Goal: Information Seeking & Learning: Understand process/instructions

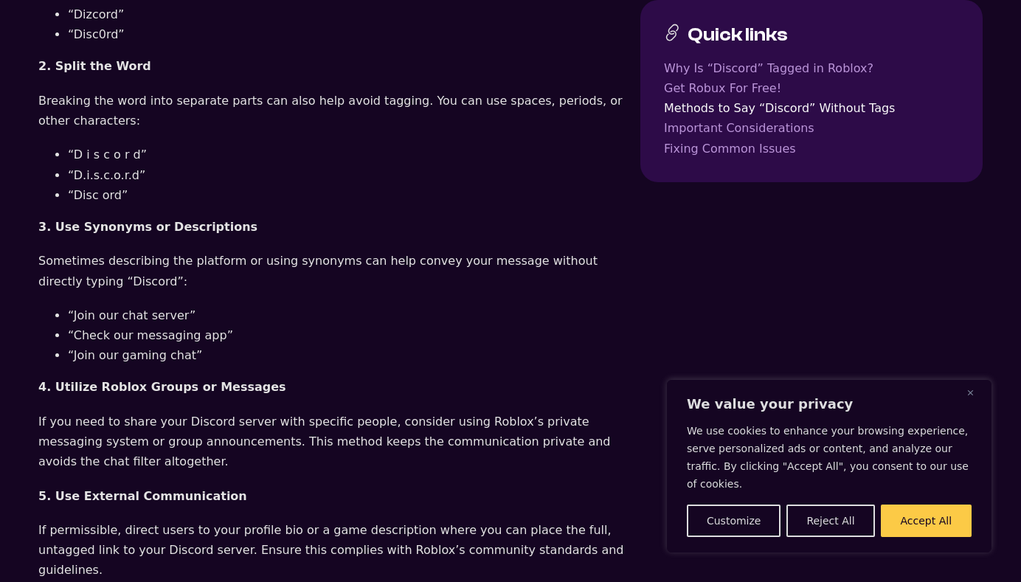
scroll to position [1624, 0]
click at [286, 376] on p "4. Utilize Roblox Groups or Messages" at bounding box center [333, 386] width 590 height 20
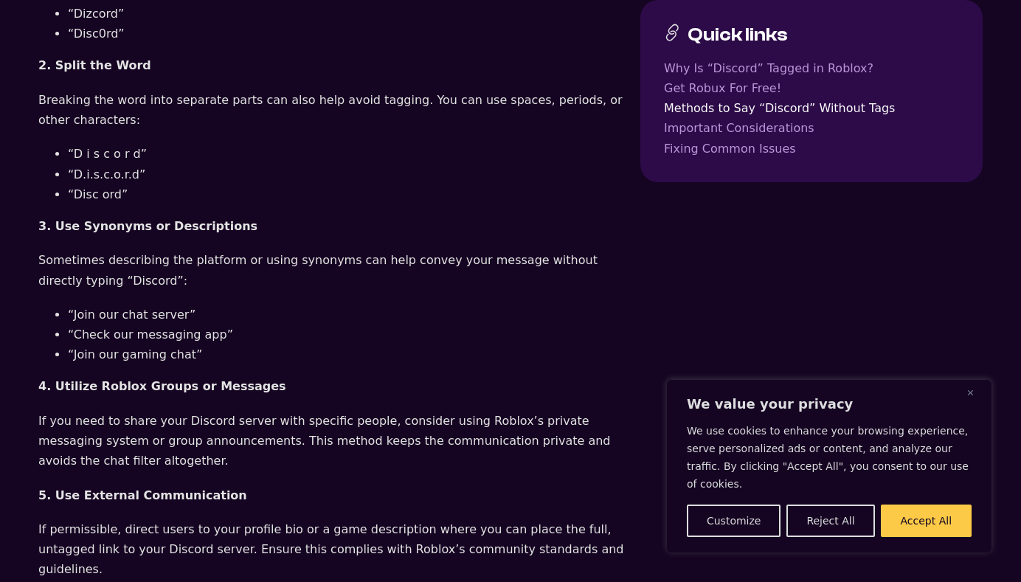
click at [286, 376] on p "4. Utilize Roblox Groups or Messages" at bounding box center [333, 386] width 590 height 20
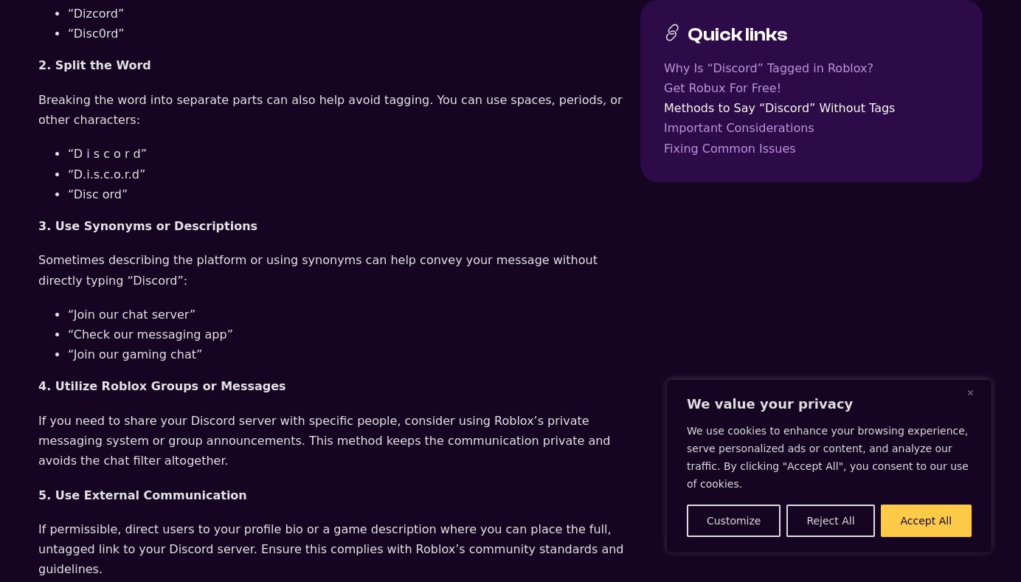
click at [286, 376] on p "4. Utilize Roblox Groups or Messages" at bounding box center [333, 386] width 590 height 20
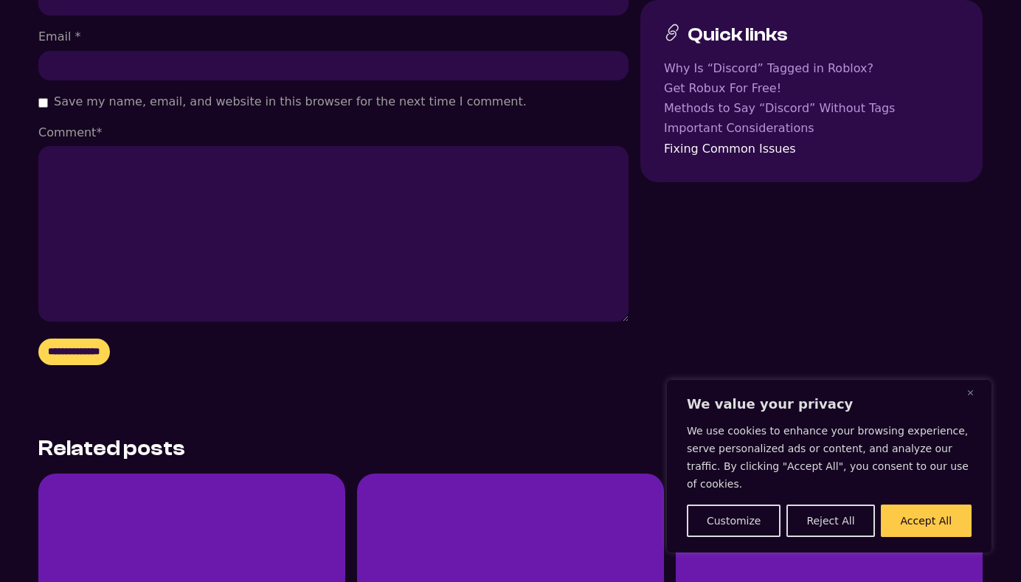
scroll to position [3026, 0]
